Goal: Transaction & Acquisition: Purchase product/service

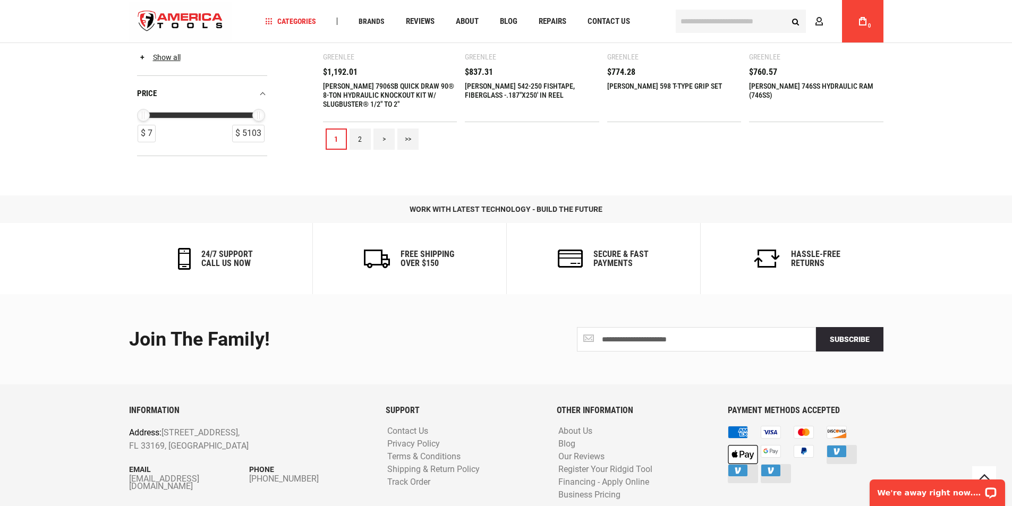
scroll to position [1310, 0]
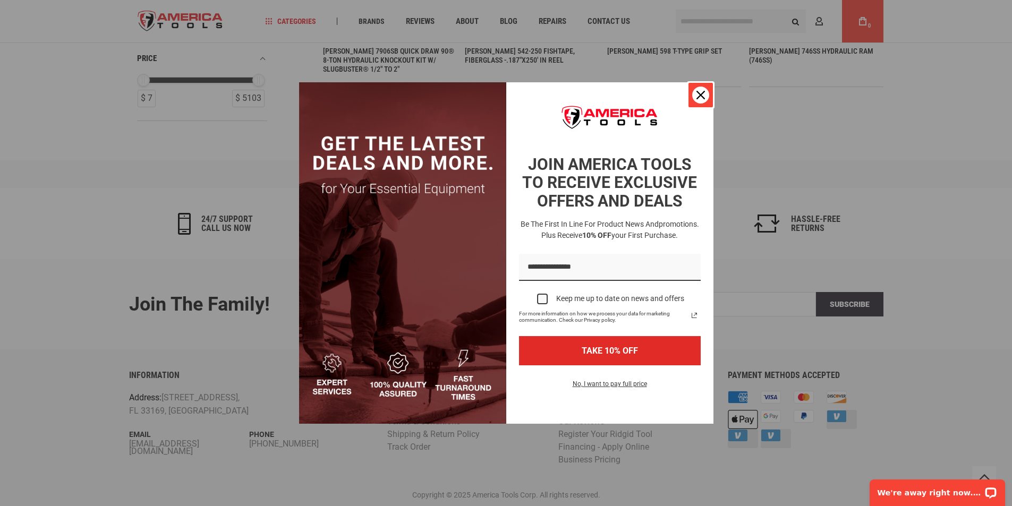
click at [697, 97] on icon "close icon" at bounding box center [701, 95] width 9 height 9
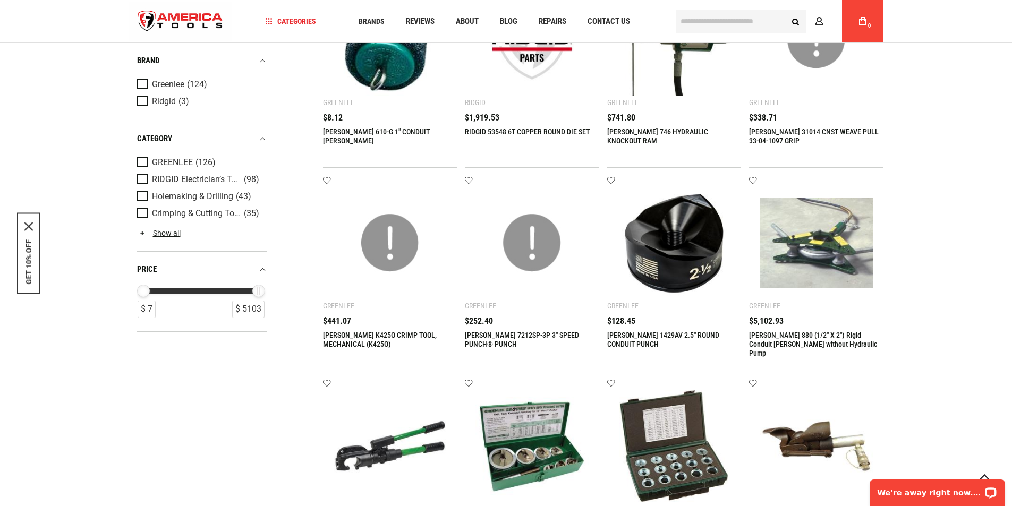
scroll to position [407, 0]
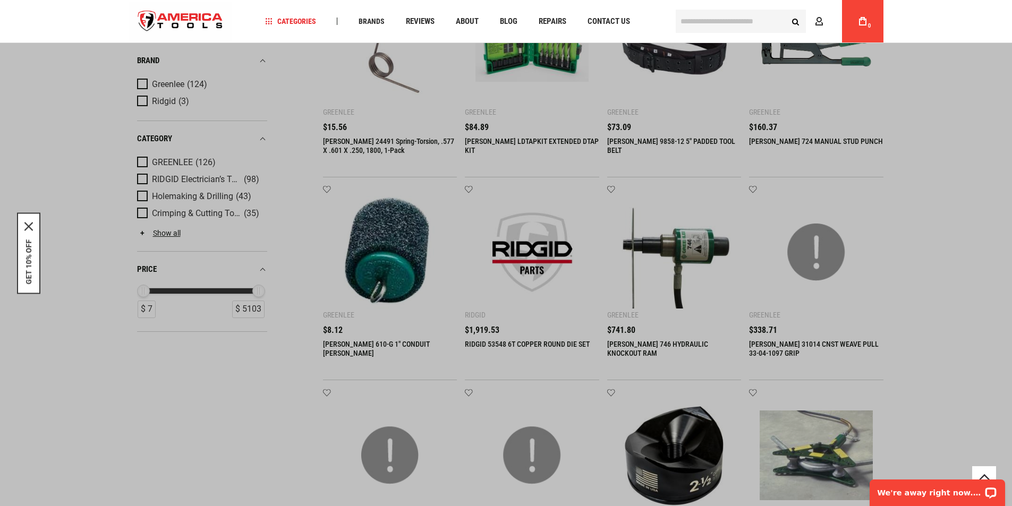
click at [720, 26] on input "text" at bounding box center [741, 21] width 130 height 23
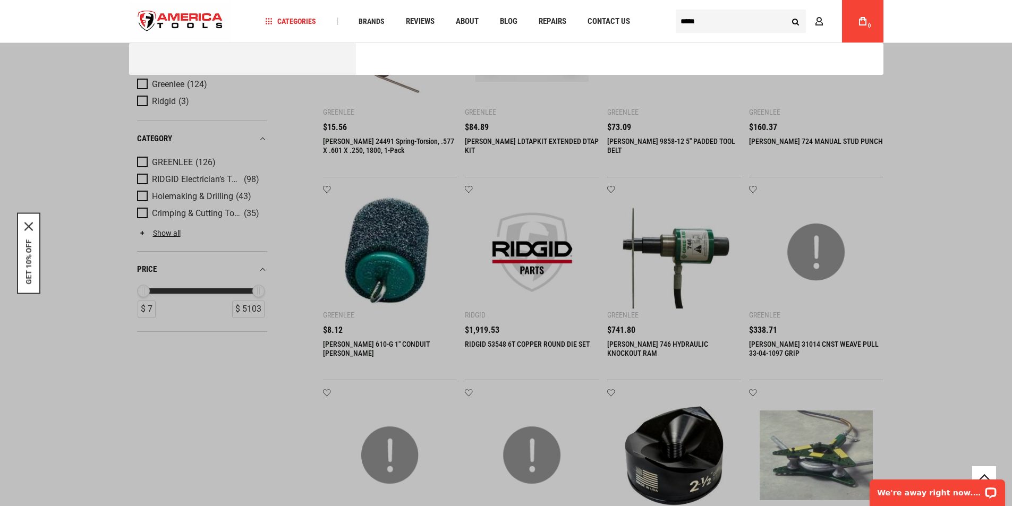
type input "*****"
click at [786, 11] on button "Search" at bounding box center [796, 21] width 20 height 20
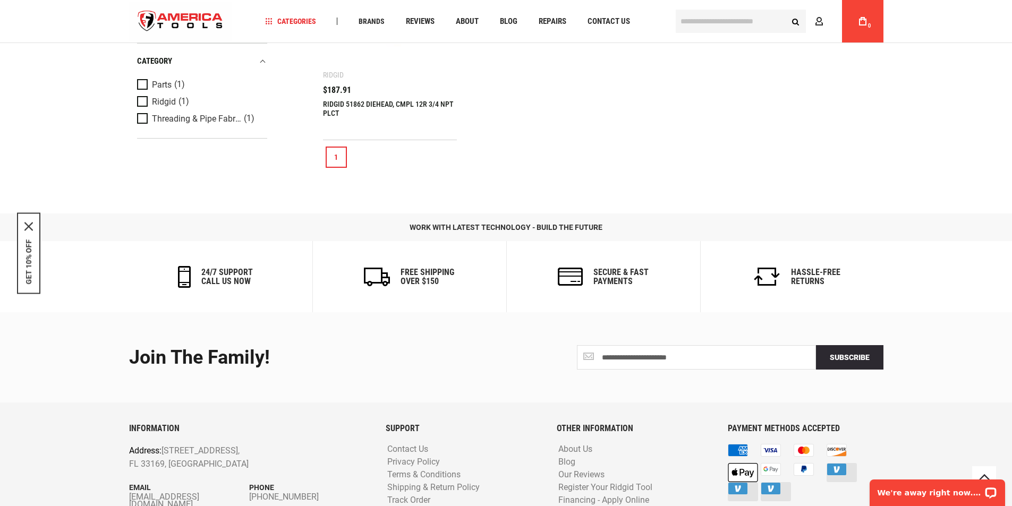
scroll to position [146, 0]
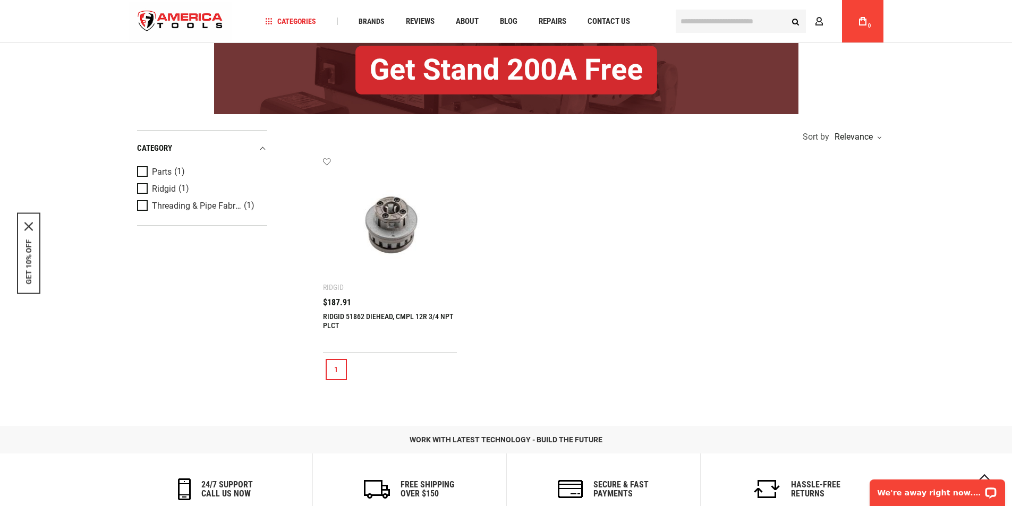
click at [396, 225] on img at bounding box center [390, 224] width 113 height 113
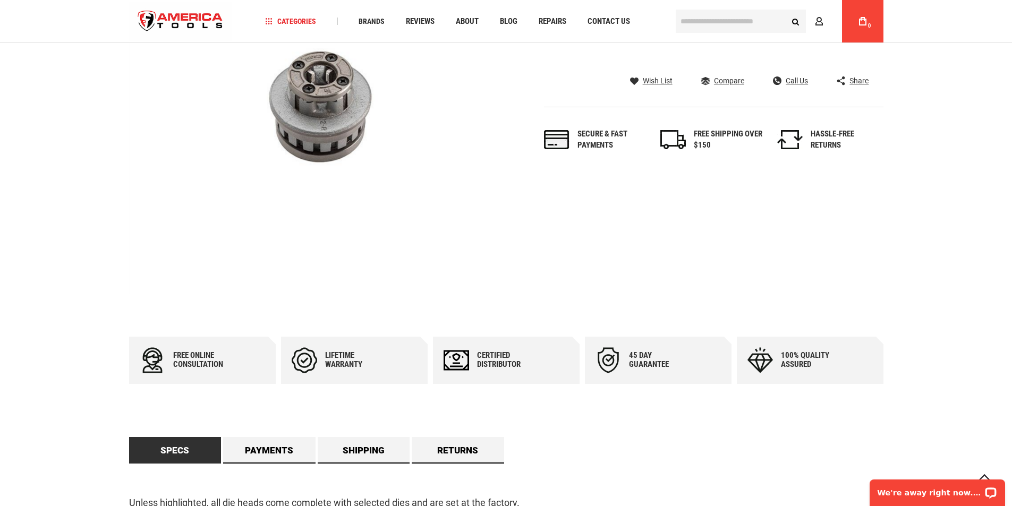
scroll to position [53, 0]
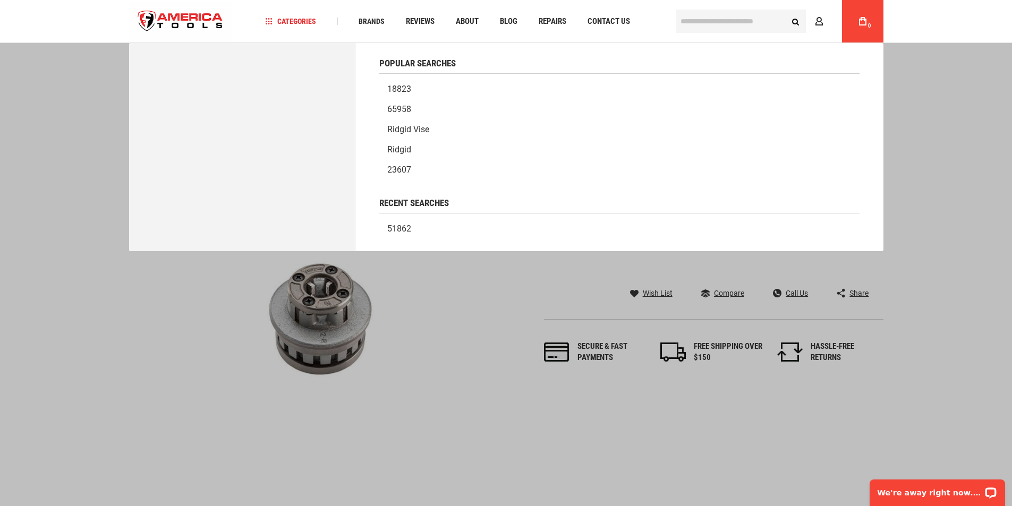
click at [722, 17] on input "text" at bounding box center [741, 21] width 130 height 23
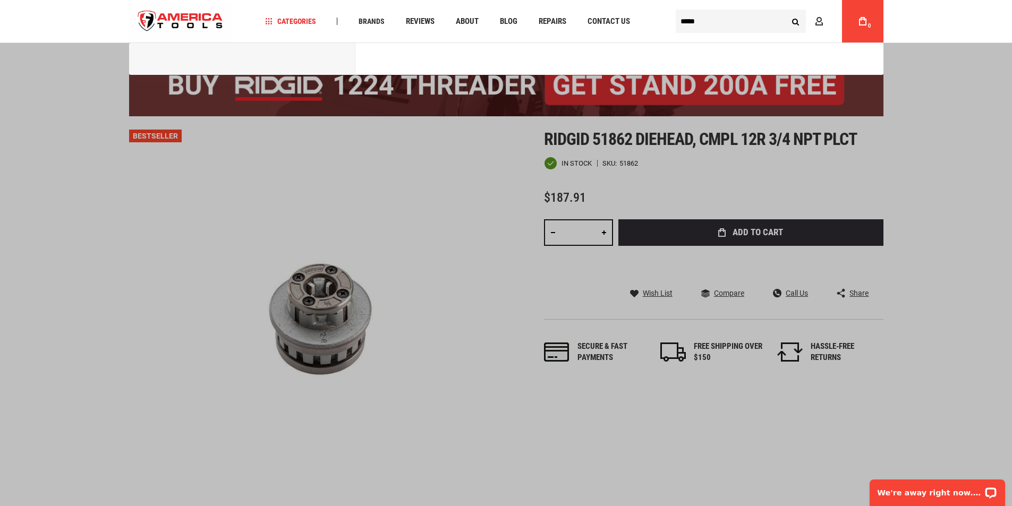
type input "*****"
click at [786, 11] on button "Search" at bounding box center [796, 21] width 20 height 20
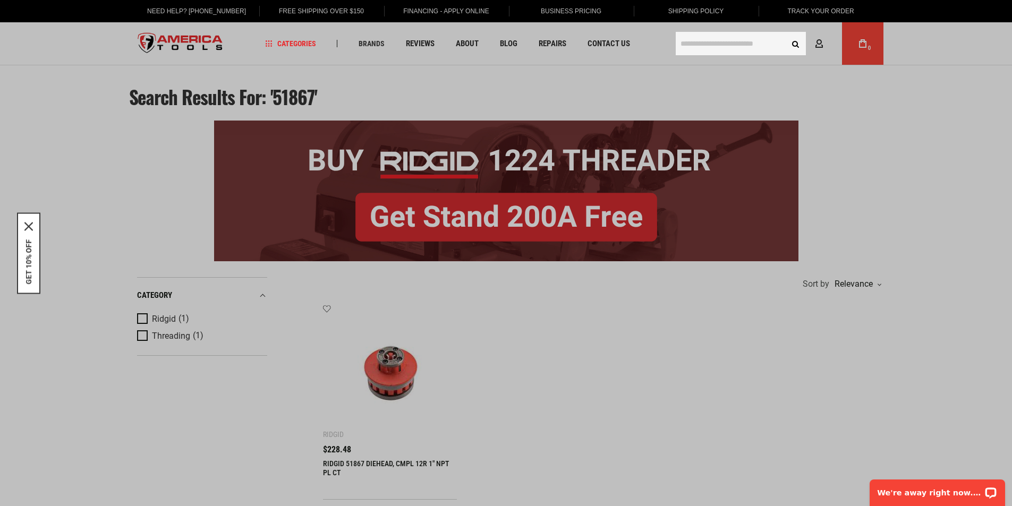
click at [713, 48] on input "text" at bounding box center [741, 43] width 130 height 23
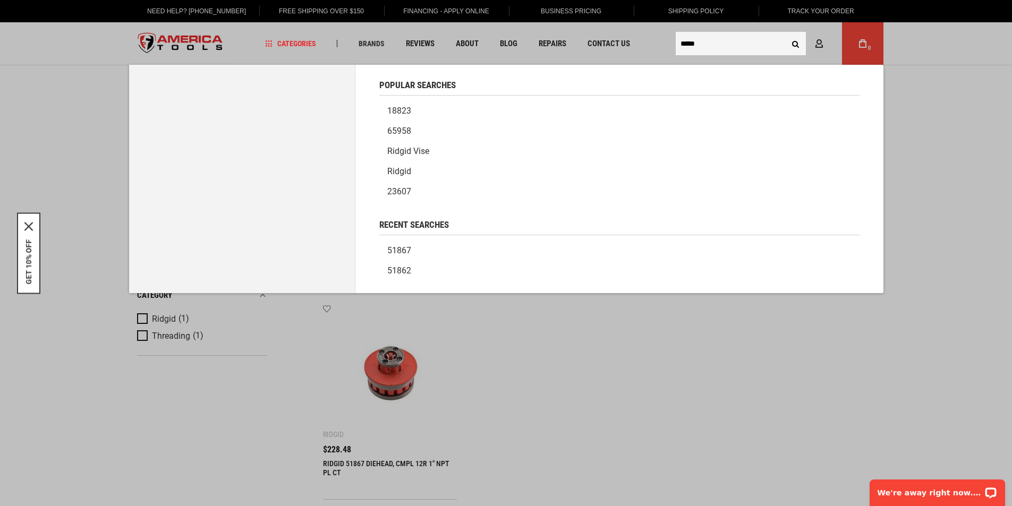
type input "*****"
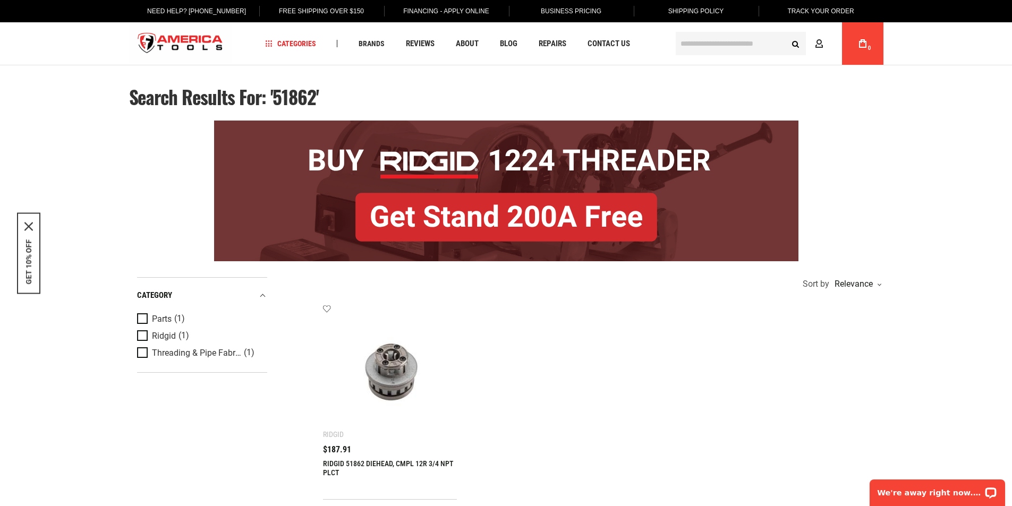
click at [575, 9] on link "Business Pricing" at bounding box center [570, 11] width 77 height 22
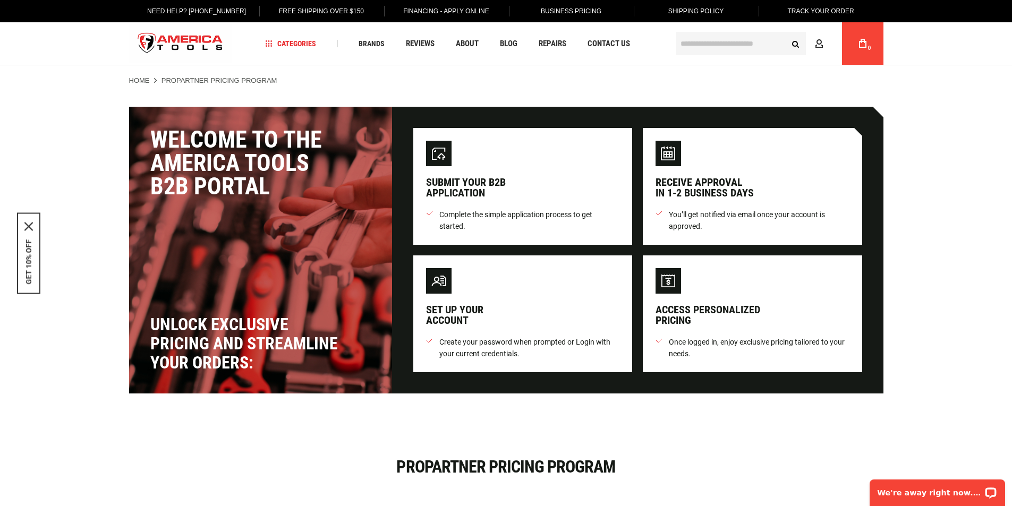
click at [509, 187] on div "Submit your B2B application" at bounding box center [523, 169] width 194 height 57
drag, startPoint x: 508, startPoint y: 187, endPoint x: 426, endPoint y: 181, distance: 82.6
click at [426, 181] on div "Submit your B2B application" at bounding box center [466, 187] width 80 height 21
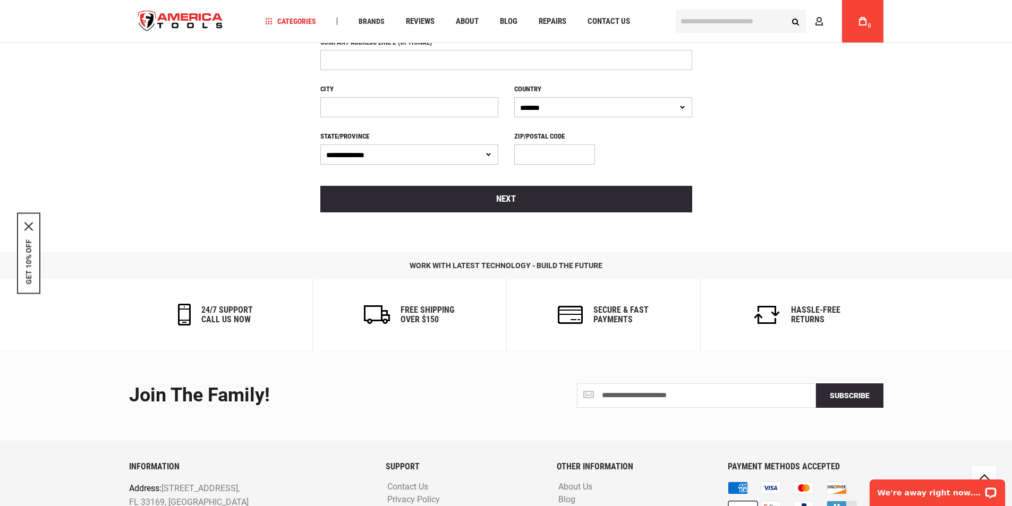
scroll to position [884, 0]
